Goal: Task Accomplishment & Management: Manage account settings

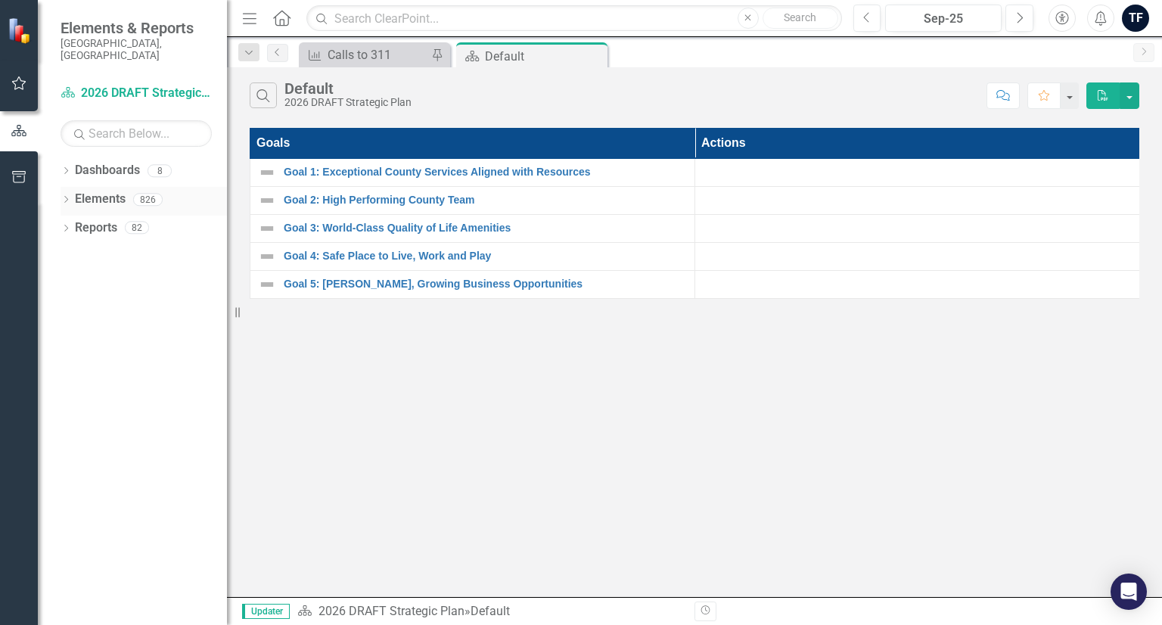
click at [64, 197] on icon "Dropdown" at bounding box center [66, 201] width 11 height 8
click at [74, 254] on icon "Dropdown" at bounding box center [73, 258] width 11 height 8
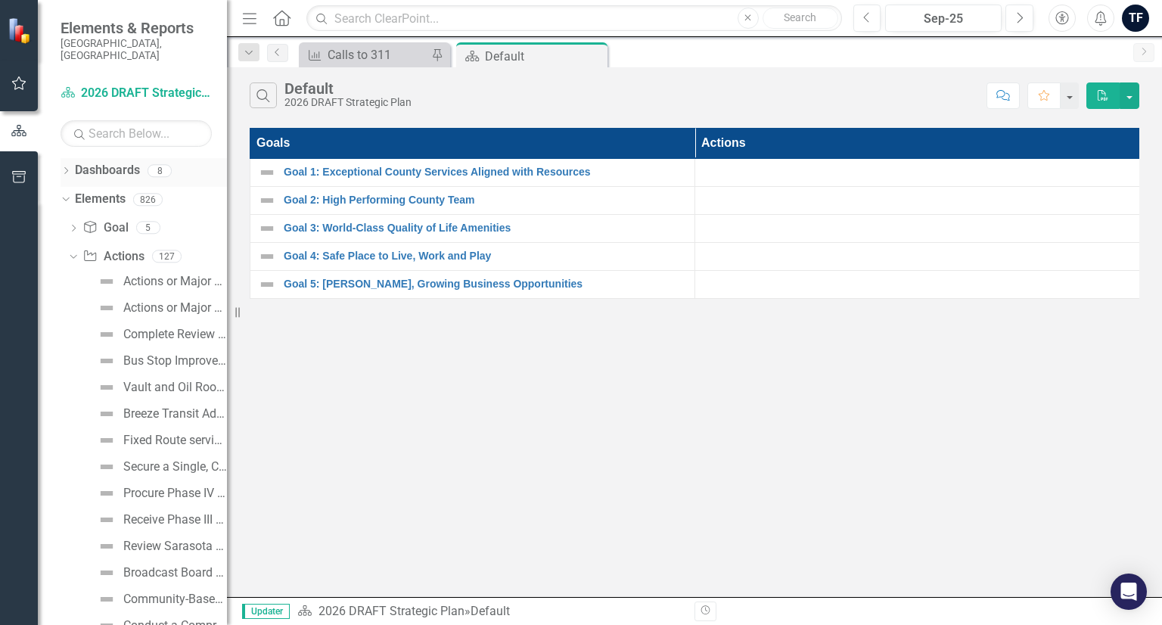
click at [67, 168] on icon "Dropdown" at bounding box center [66, 172] width 11 height 8
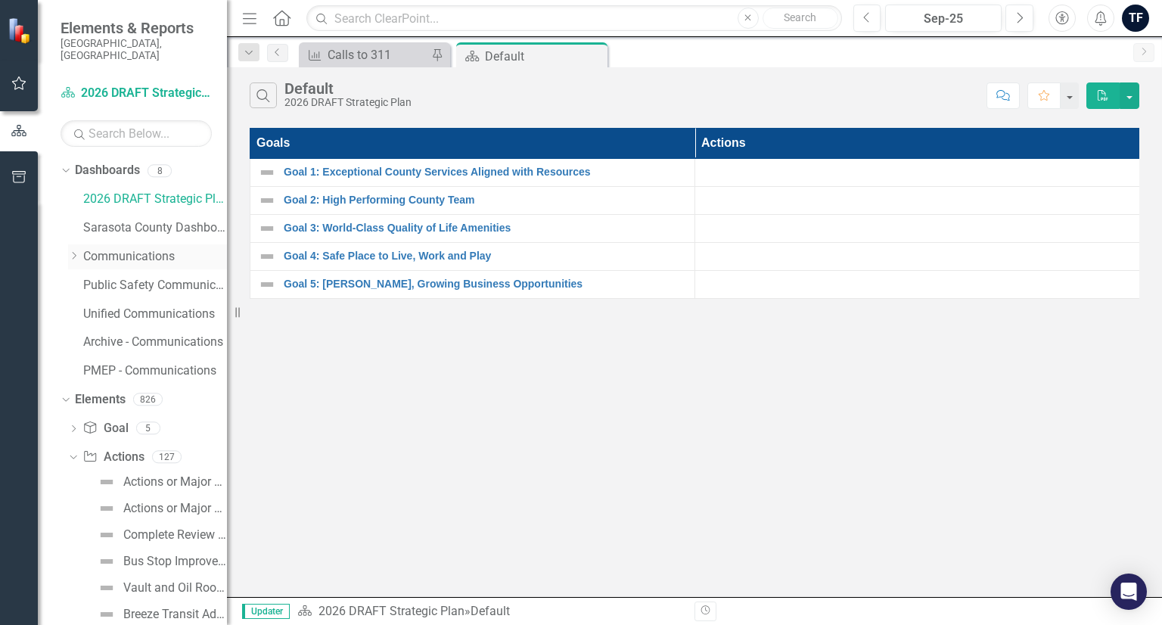
click at [101, 248] on link "Communications" at bounding box center [155, 256] width 144 height 17
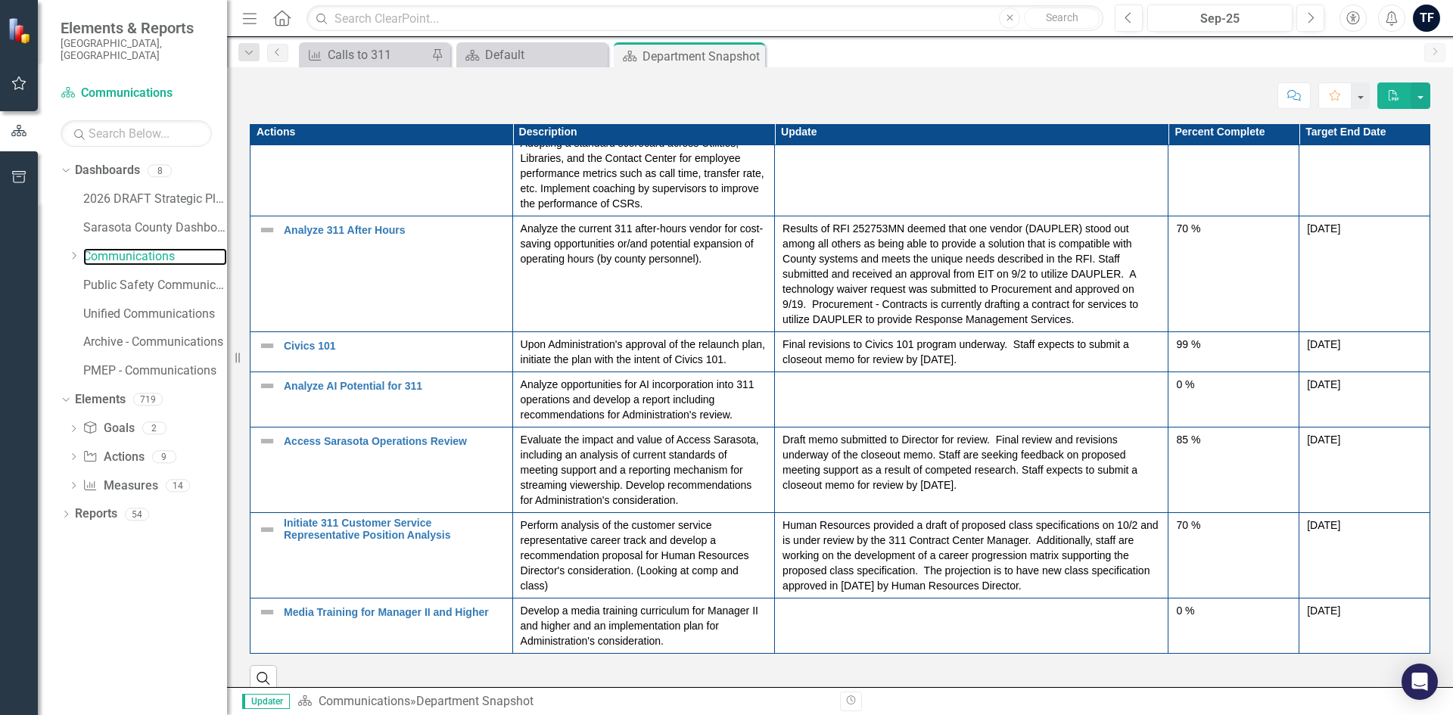
scroll to position [1589, 0]
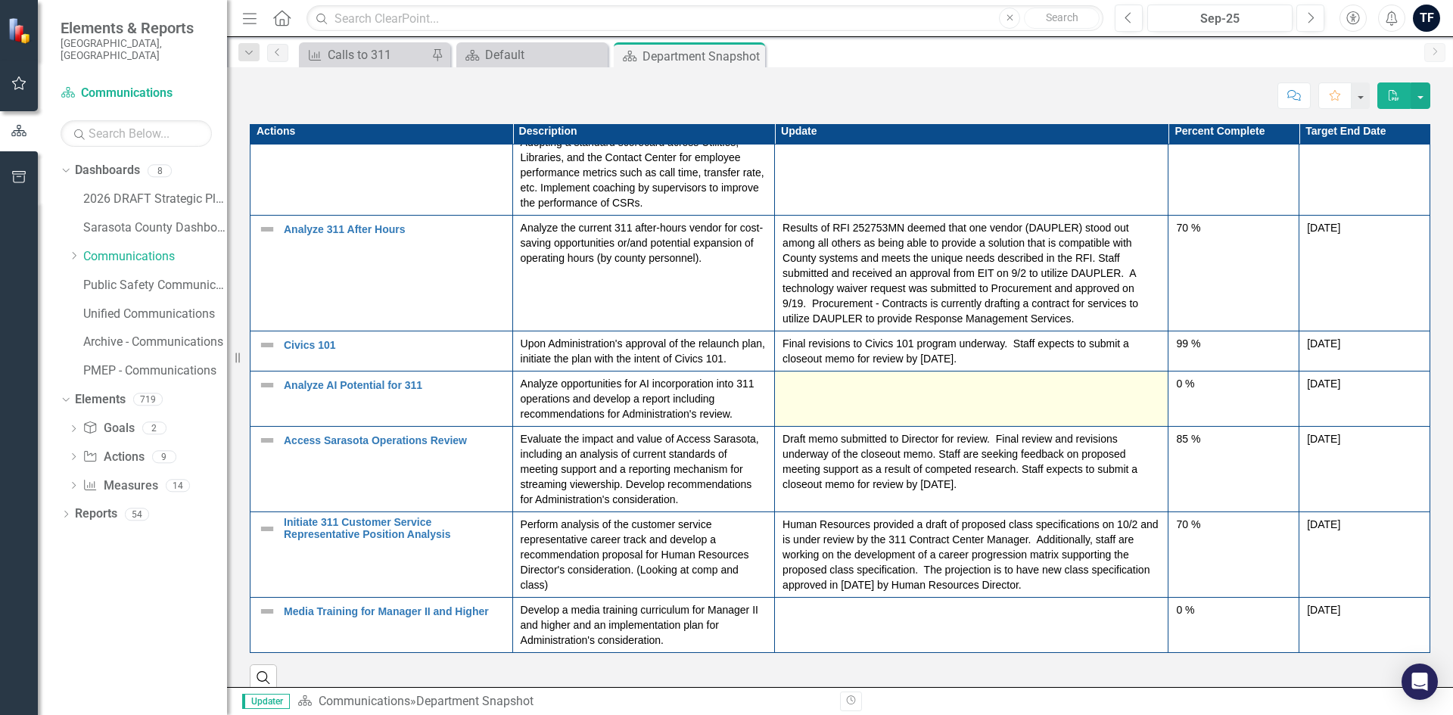
click at [848, 400] on td at bounding box center [972, 399] width 394 height 55
drag, startPoint x: 875, startPoint y: 397, endPoint x: 817, endPoint y: 400, distance: 58.4
click at [817, 400] on td at bounding box center [972, 399] width 394 height 55
click at [902, 403] on td at bounding box center [972, 399] width 394 height 55
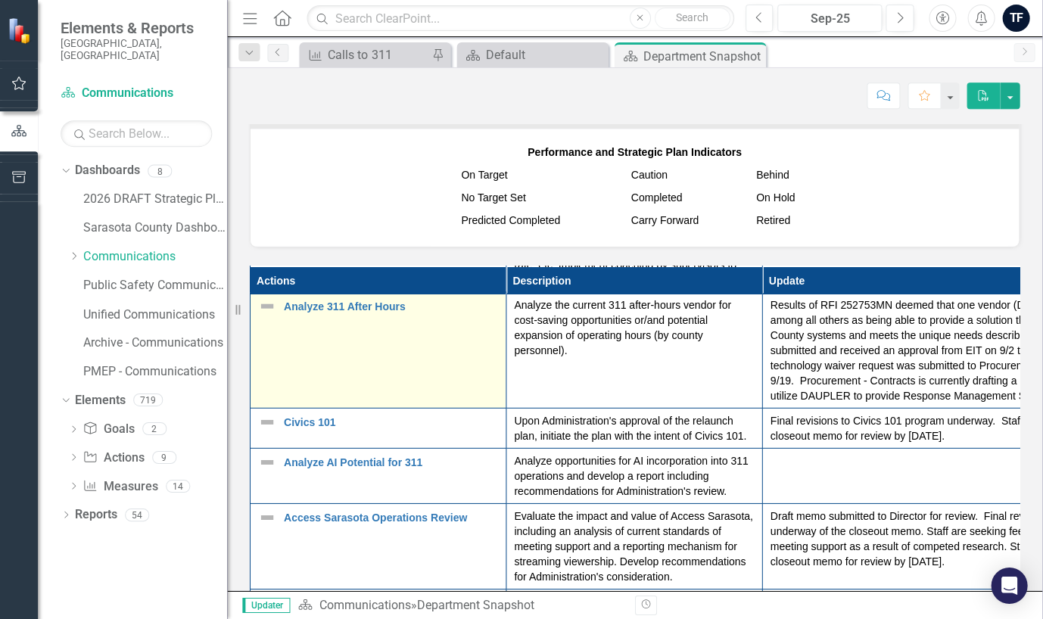
scroll to position [343, 0]
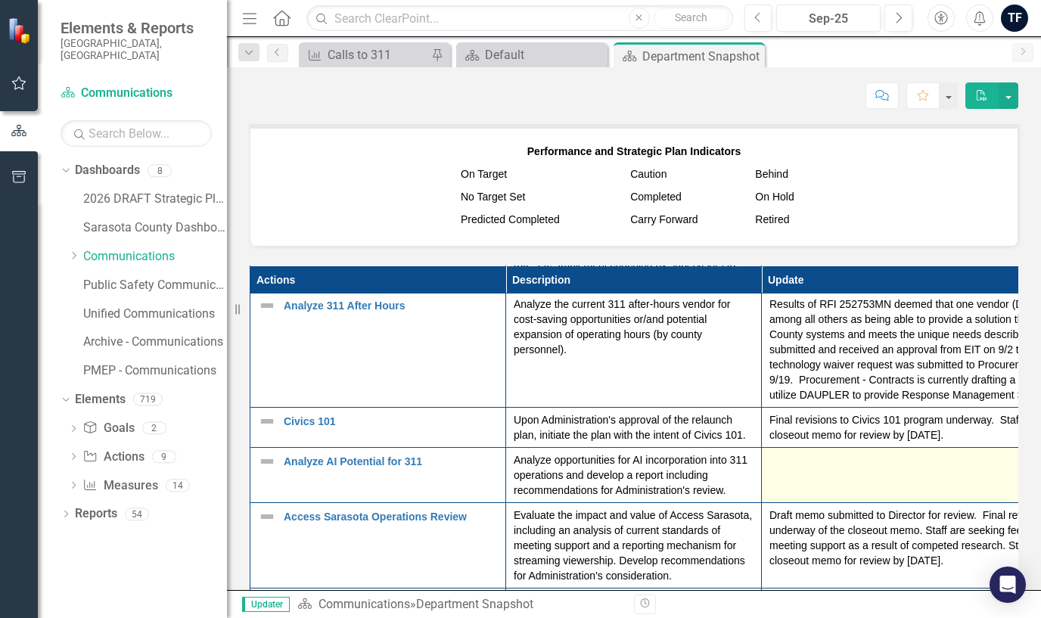
click at [785, 480] on td at bounding box center [954, 475] width 384 height 55
drag, startPoint x: 786, startPoint y: 478, endPoint x: 781, endPoint y: 484, distance: 8.0
click at [780, 487] on td at bounding box center [954, 475] width 384 height 55
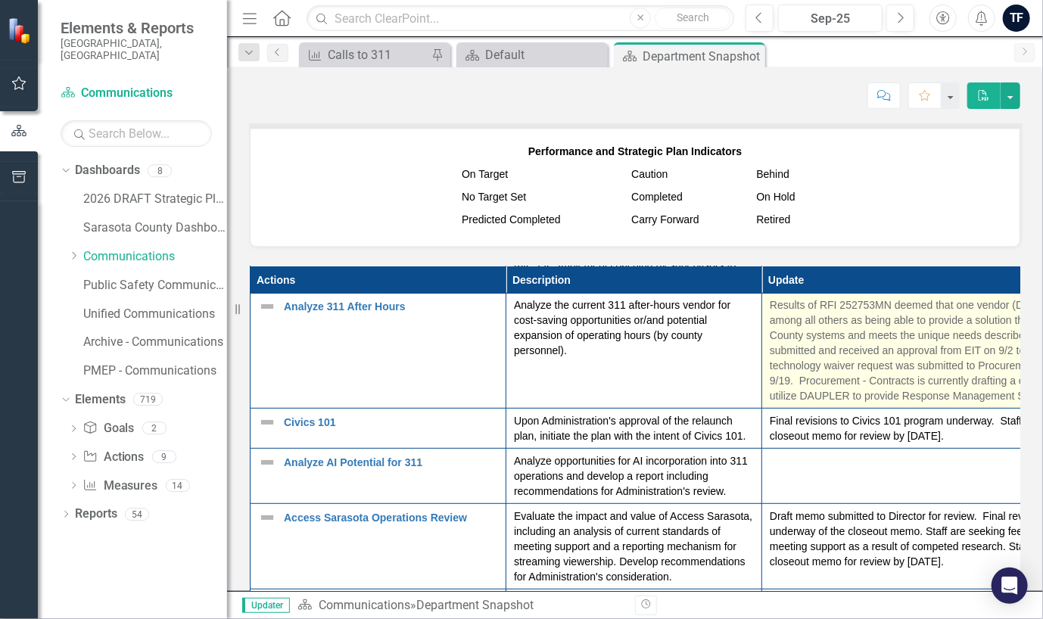
scroll to position [339, 0]
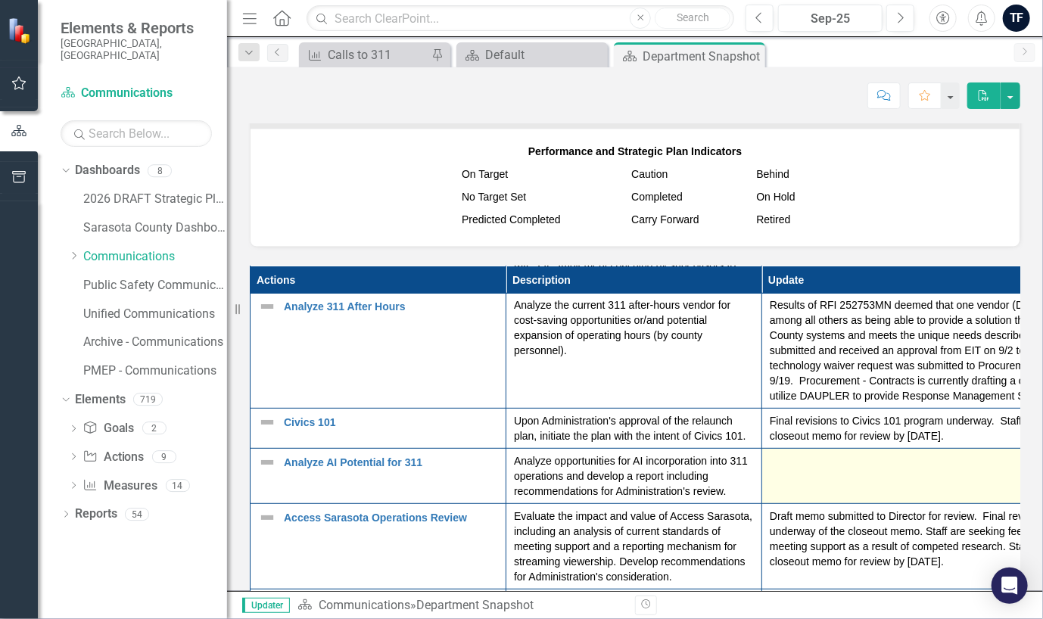
click at [808, 461] on div at bounding box center [954, 462] width 368 height 18
drag, startPoint x: 808, startPoint y: 461, endPoint x: 796, endPoint y: 481, distance: 23.8
click at [796, 481] on td at bounding box center [954, 476] width 384 height 55
click at [802, 468] on td at bounding box center [954, 476] width 384 height 55
click at [838, 458] on div at bounding box center [954, 462] width 368 height 18
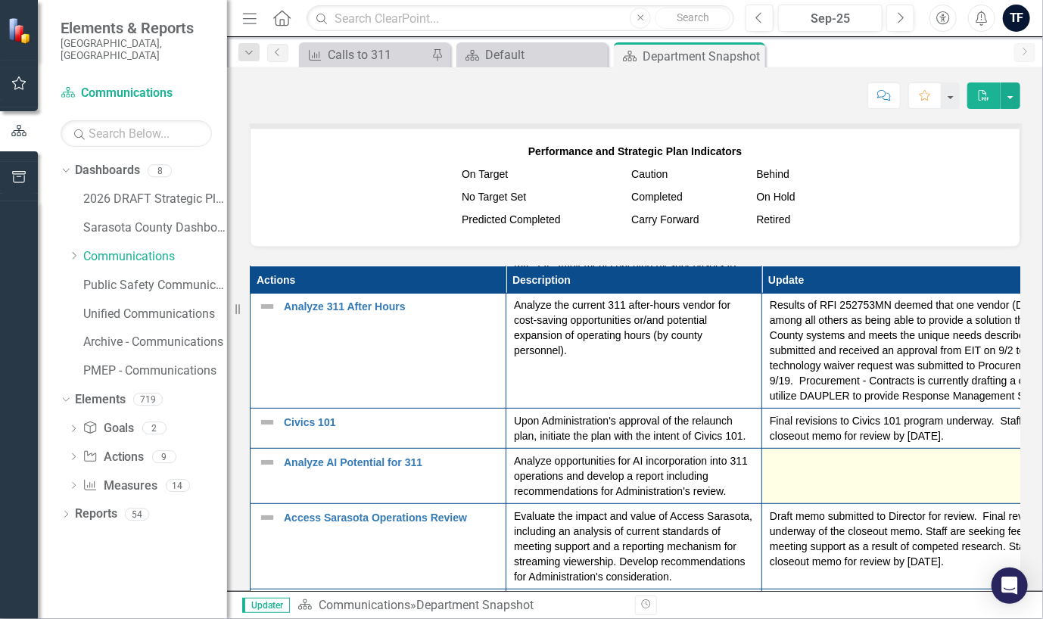
click at [841, 468] on td at bounding box center [954, 476] width 384 height 55
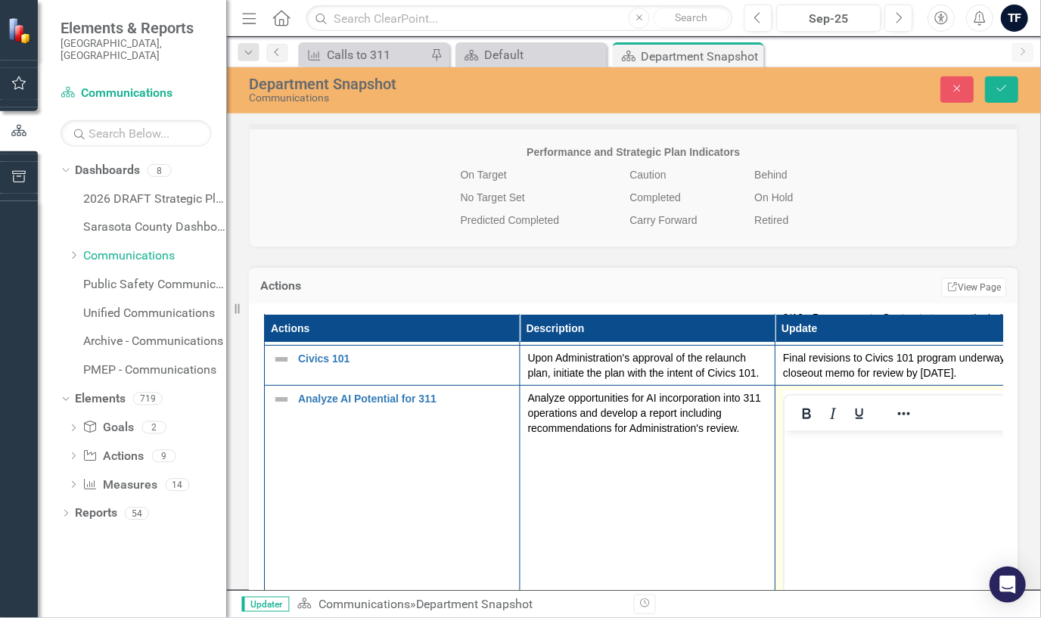
scroll to position [378, 0]
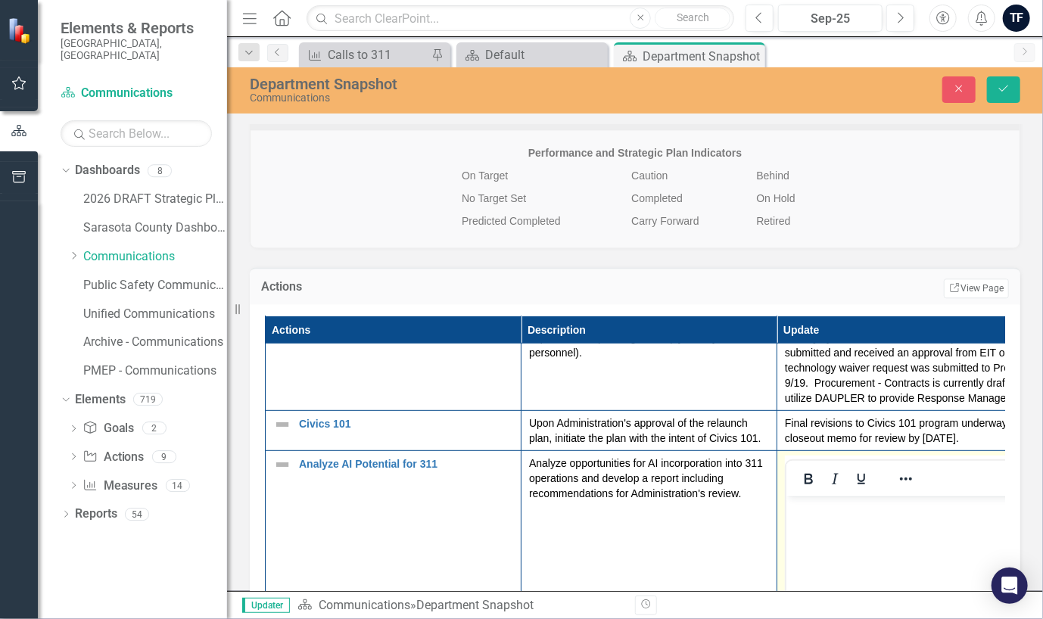
click at [829, 526] on body "Rich Text Area. Press ALT-0 for help." at bounding box center [968, 609] width 365 height 227
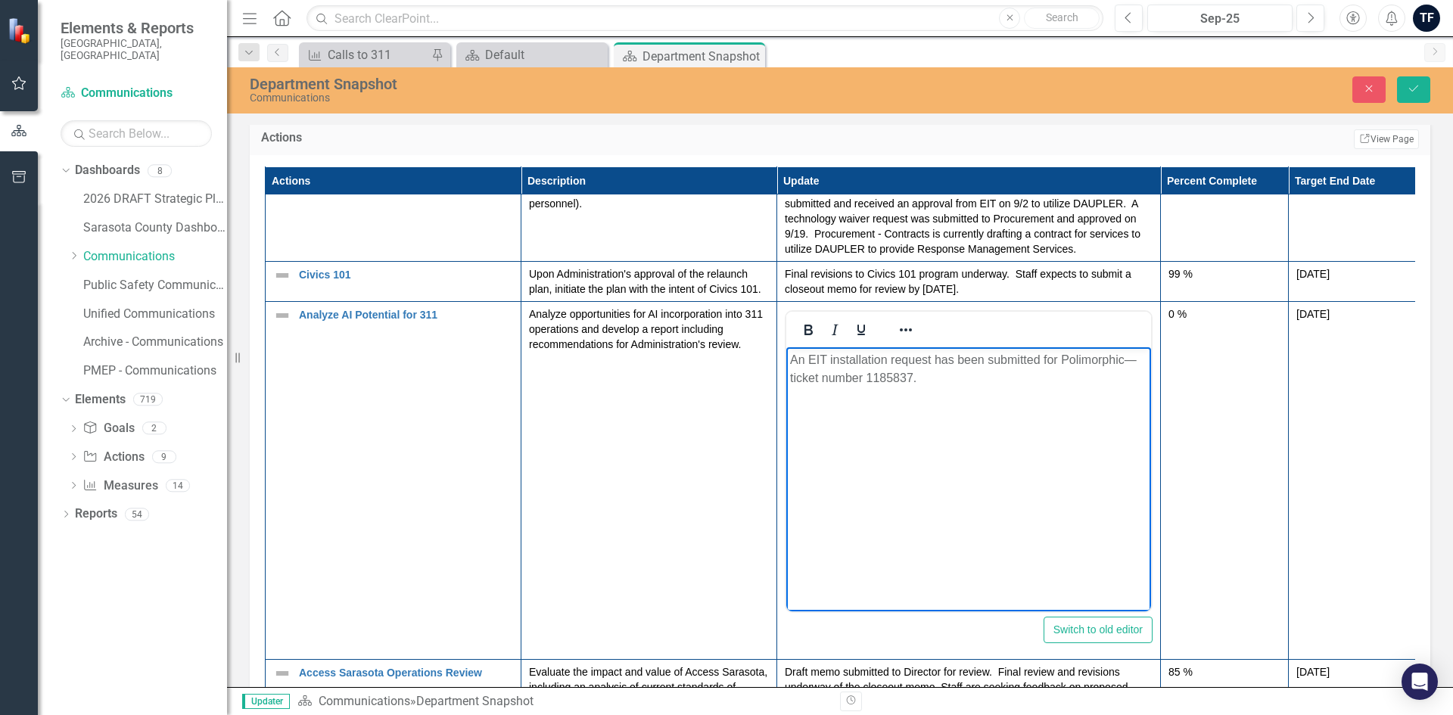
scroll to position [1429, 0]
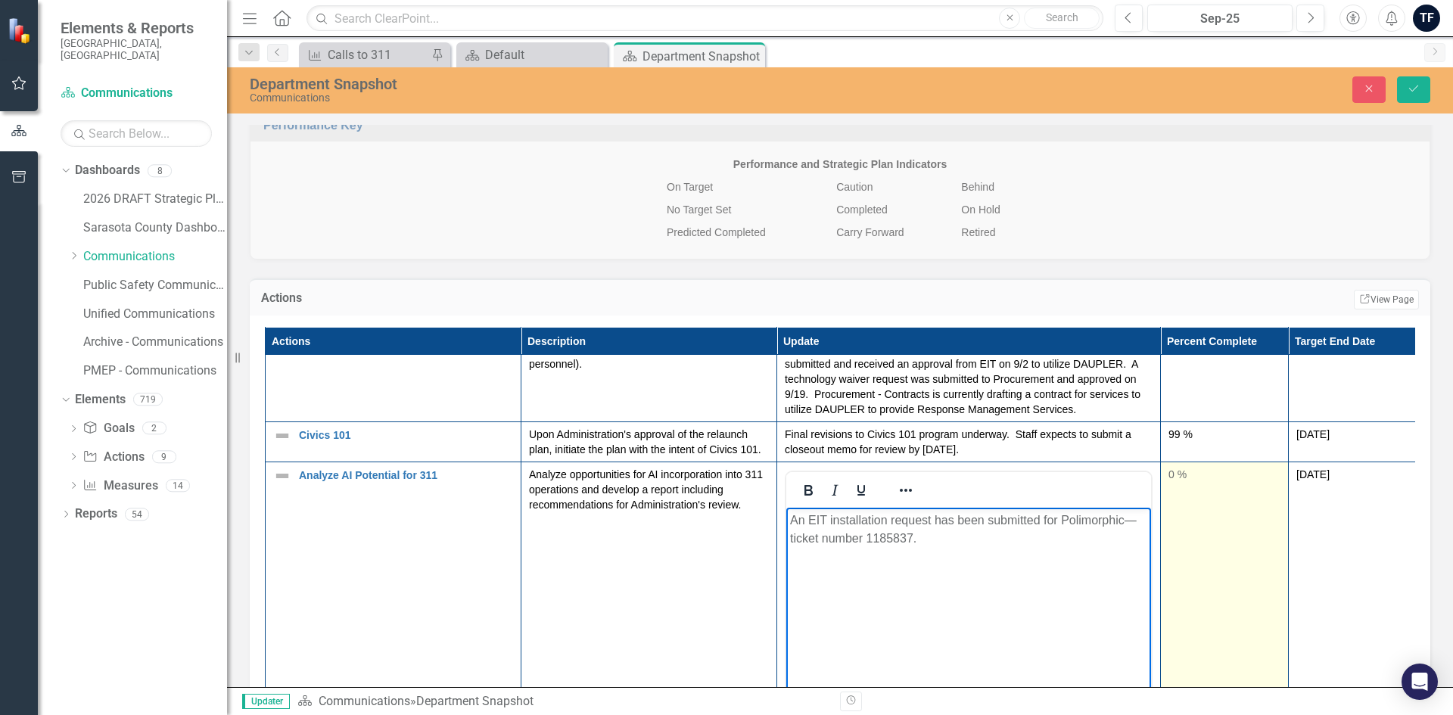
click at [1162, 613] on td "0 %" at bounding box center [1225, 641] width 128 height 358
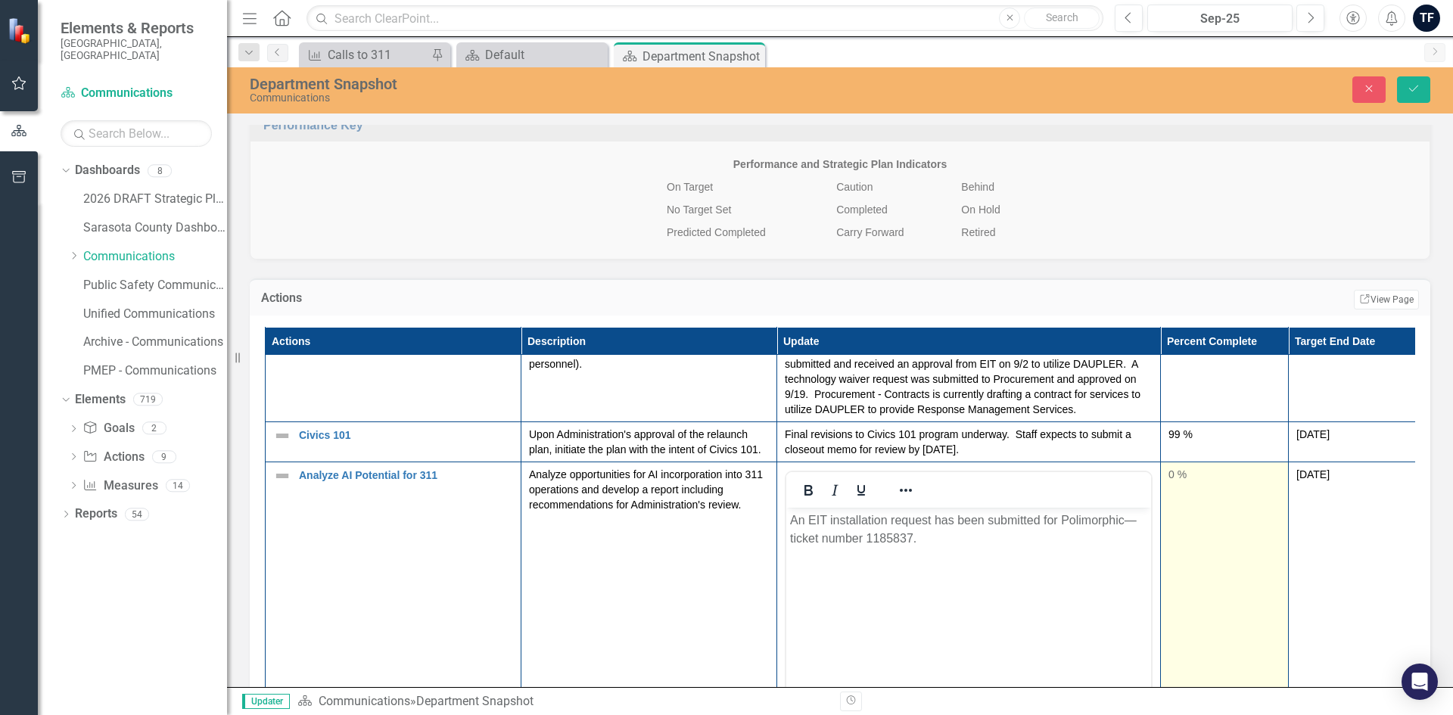
click at [1162, 559] on td "0 %" at bounding box center [1225, 641] width 128 height 358
click at [1162, 513] on td "0 %" at bounding box center [1225, 641] width 128 height 358
click at [1162, 515] on td "0 %" at bounding box center [1225, 641] width 128 height 358
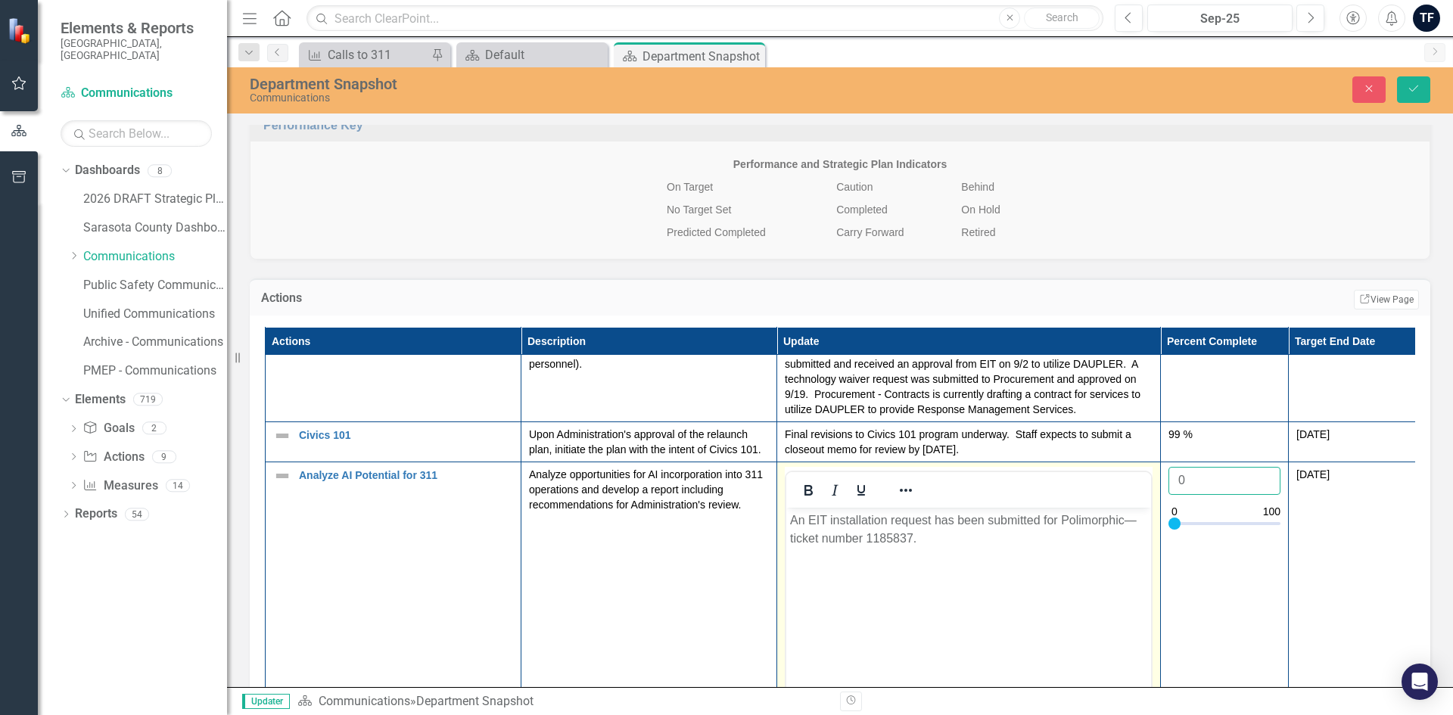
drag, startPoint x: 1189, startPoint y: 478, endPoint x: 1122, endPoint y: 474, distance: 67.4
click at [1122, 474] on tr "Analyze AI Potential for 311 Link Open Element Analyze opportunities for AI inc…" at bounding box center [841, 641] width 1151 height 358
type input "70"
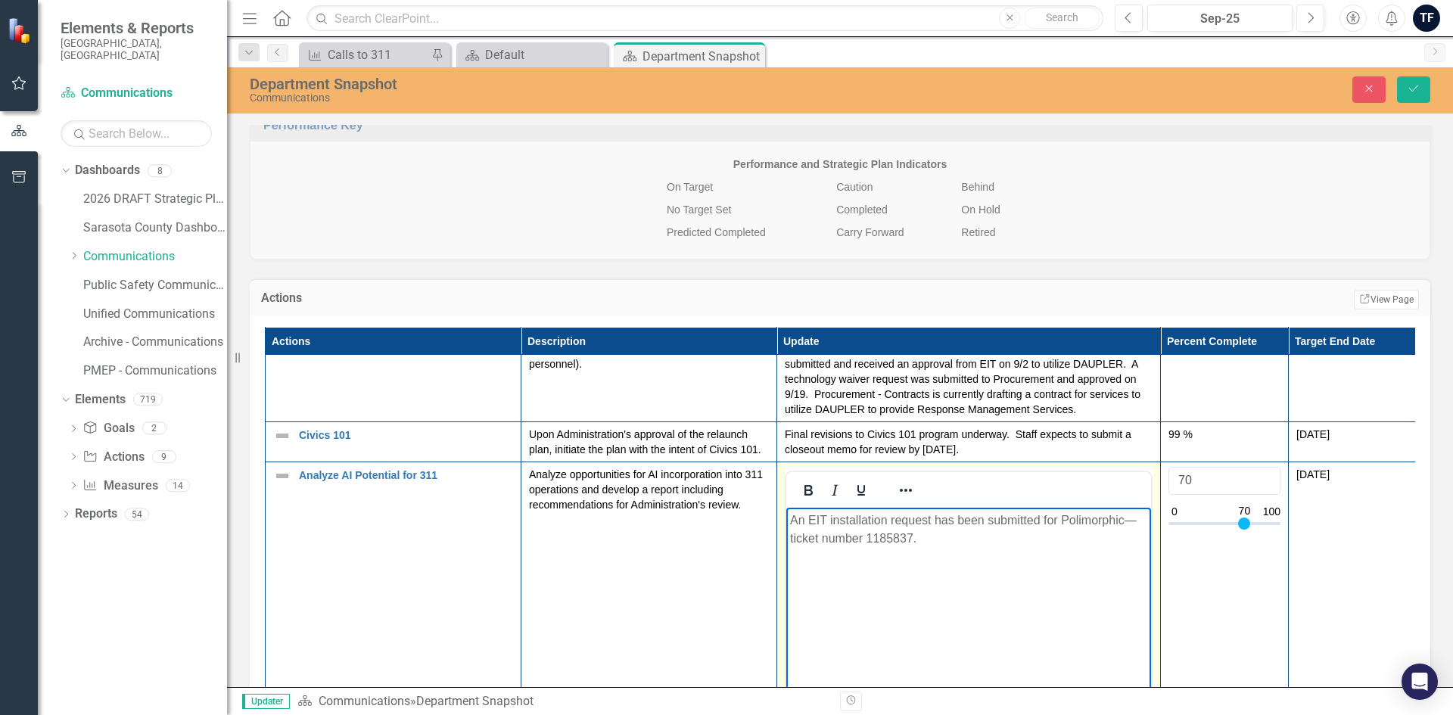
click at [1025, 624] on body "An EIT installation request has been submitted for Polimorphic—ticket number 11…" at bounding box center [968, 620] width 365 height 227
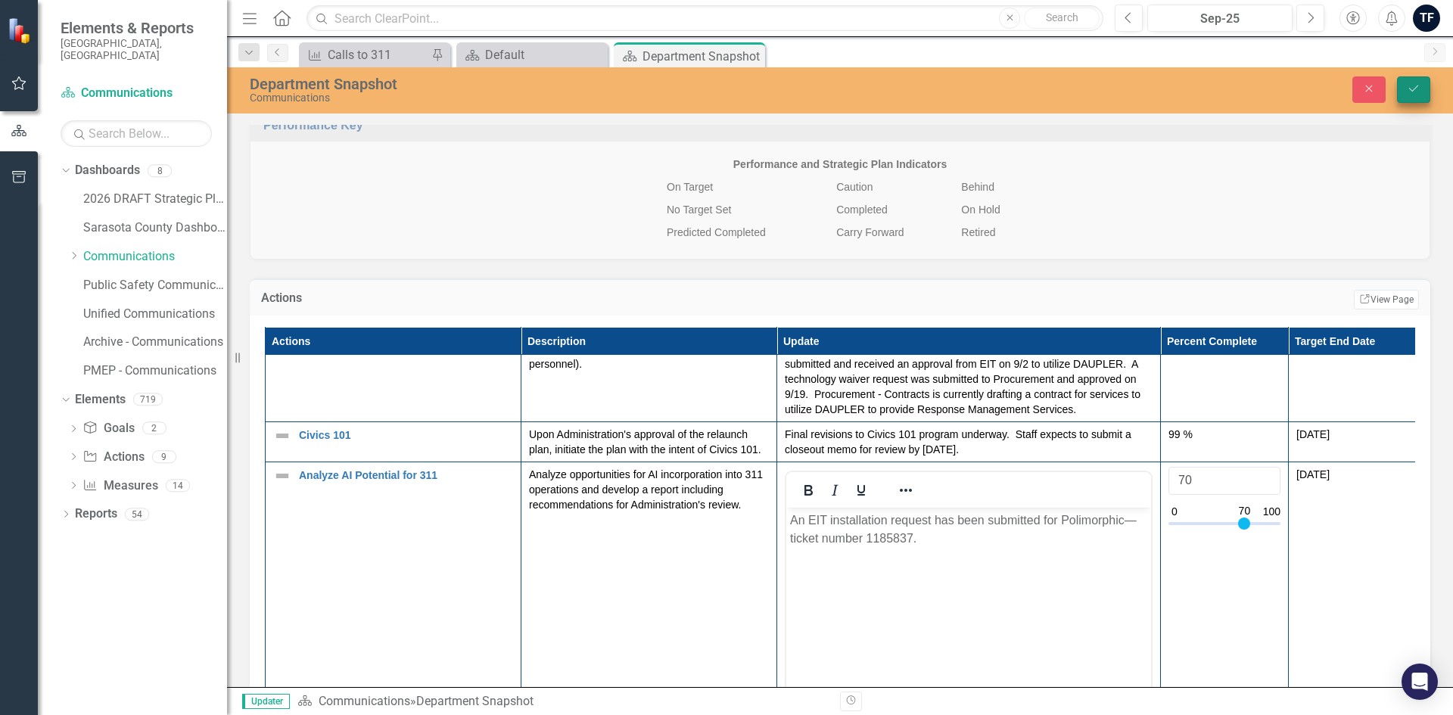
click at [1162, 89] on icon "Save" at bounding box center [1414, 88] width 14 height 11
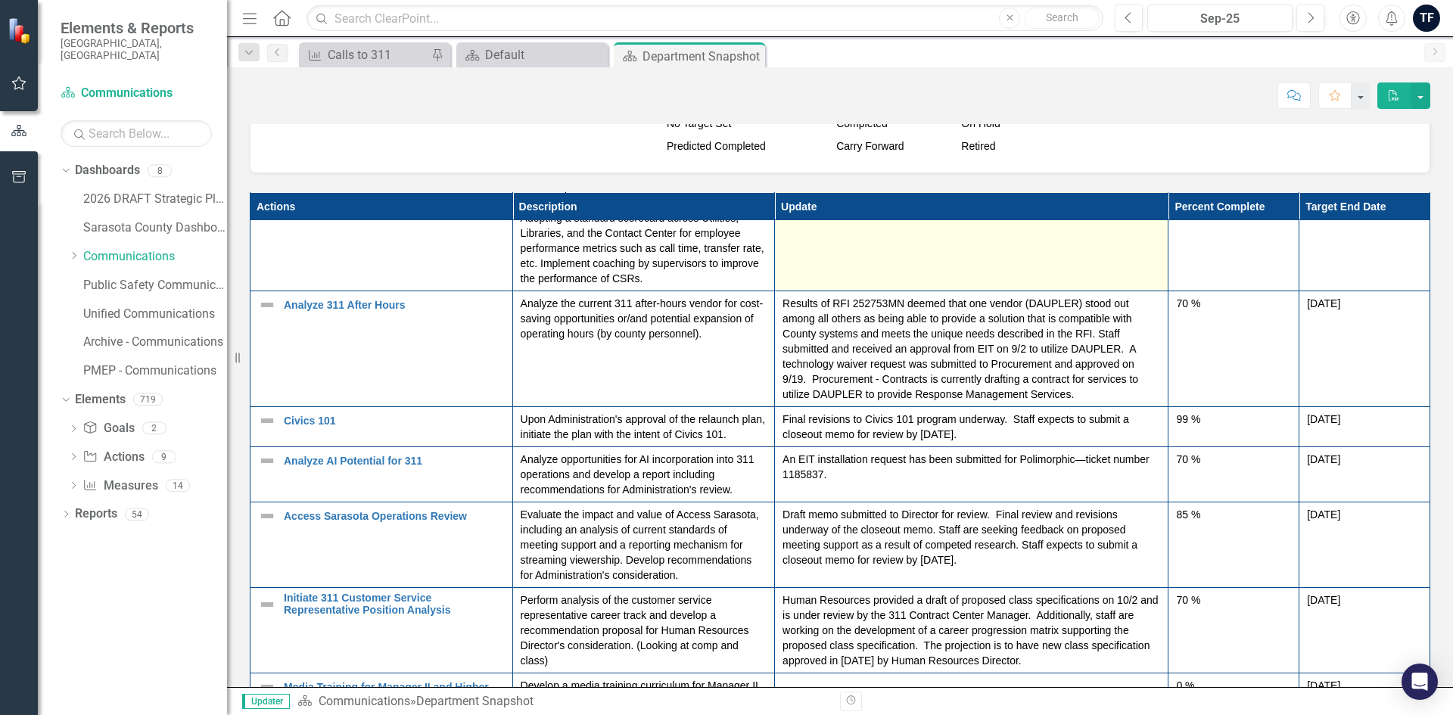
scroll to position [1589, 0]
